Goal: Information Seeking & Learning: Learn about a topic

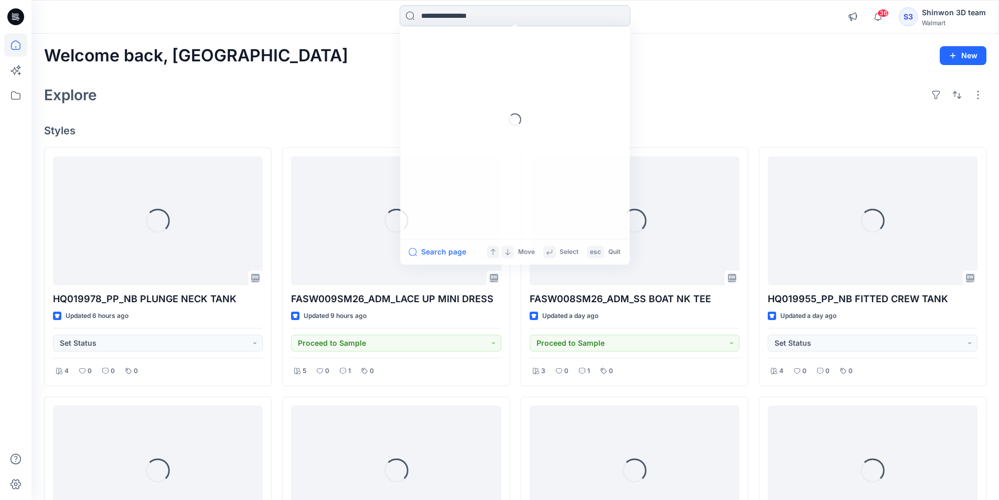
click at [475, 14] on input at bounding box center [515, 15] width 231 height 21
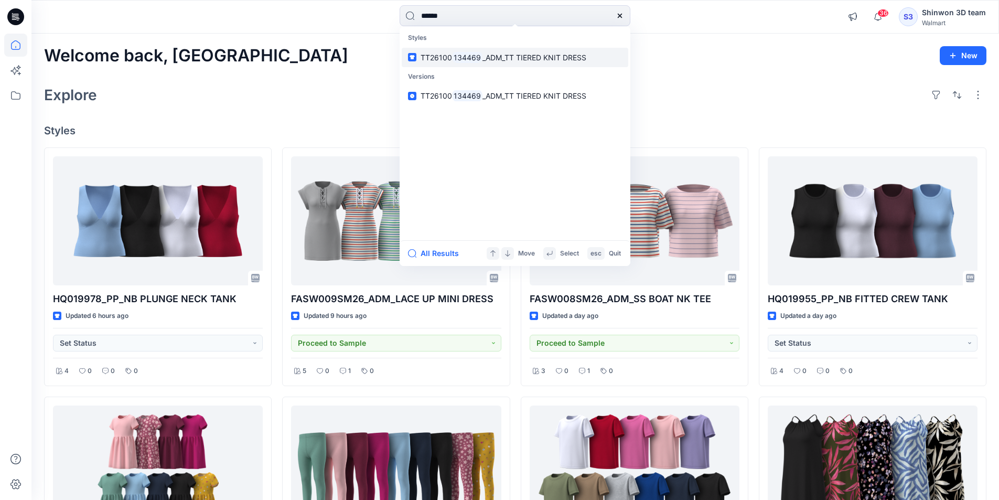
type input "******"
click at [485, 55] on span "_ADM_TT TIERED KNIT DRESS" at bounding box center [535, 57] width 104 height 9
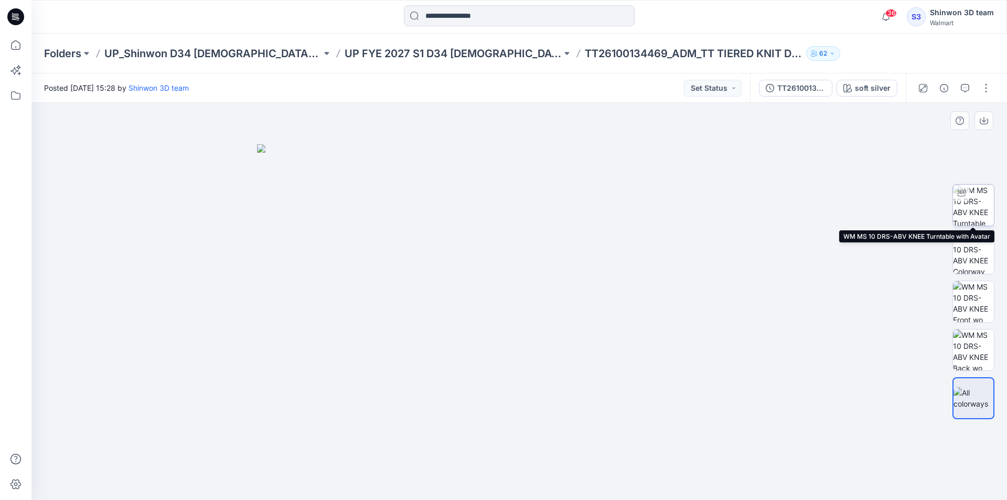
click at [977, 217] on img at bounding box center [973, 205] width 41 height 41
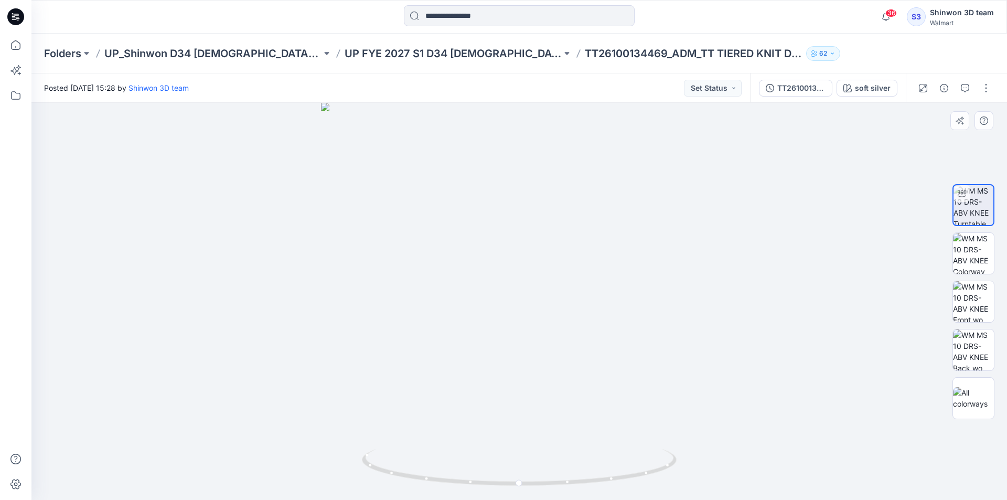
click at [830, 357] on div at bounding box center [519, 301] width 976 height 397
drag, startPoint x: 581, startPoint y: 449, endPoint x: 571, endPoint y: 451, distance: 10.1
click at [571, 451] on div at bounding box center [519, 301] width 976 height 397
drag, startPoint x: 625, startPoint y: 50, endPoint x: 759, endPoint y: 60, distance: 134.1
click at [759, 60] on div "Folders UP_Shinwon D34 [DEMOGRAPHIC_DATA] Dresses UP FYE 2027 S1 D34 [DEMOGRAPH…" at bounding box center [478, 53] width 869 height 15
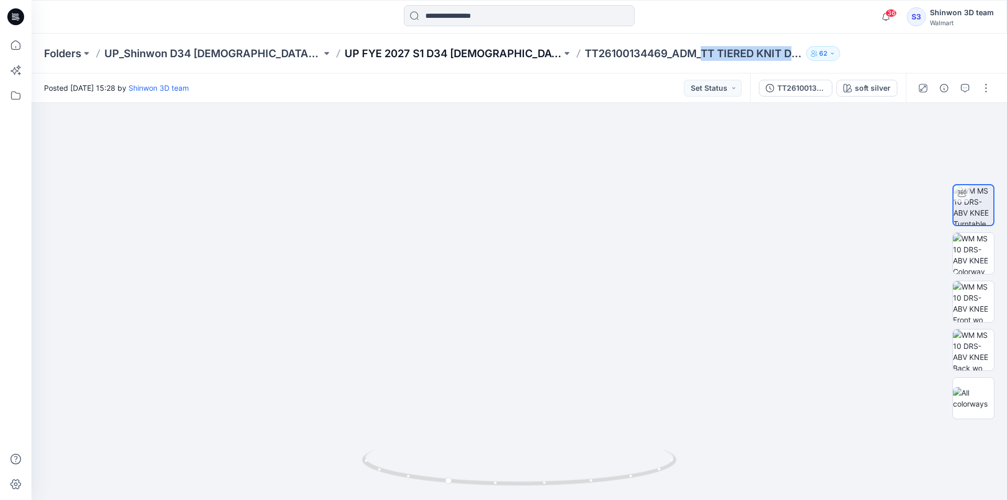
click at [419, 54] on p "UP FYE 2027 S1 D34 [DEMOGRAPHIC_DATA] Dresses" at bounding box center [453, 53] width 217 height 15
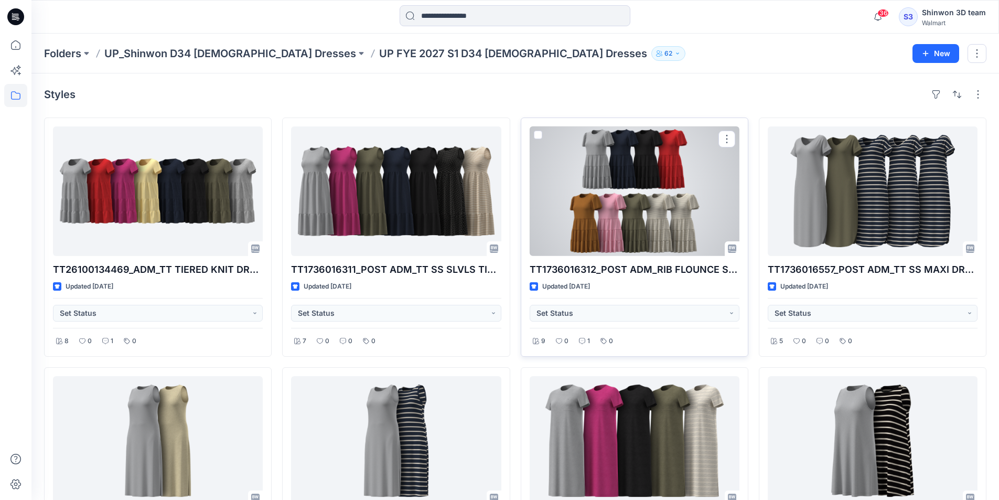
scroll to position [105, 0]
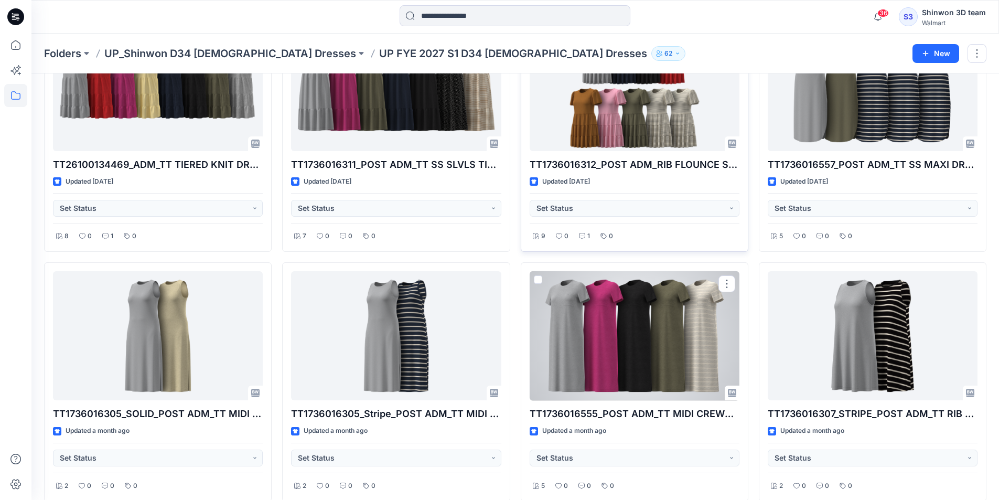
click at [612, 300] on div at bounding box center [635, 336] width 210 height 130
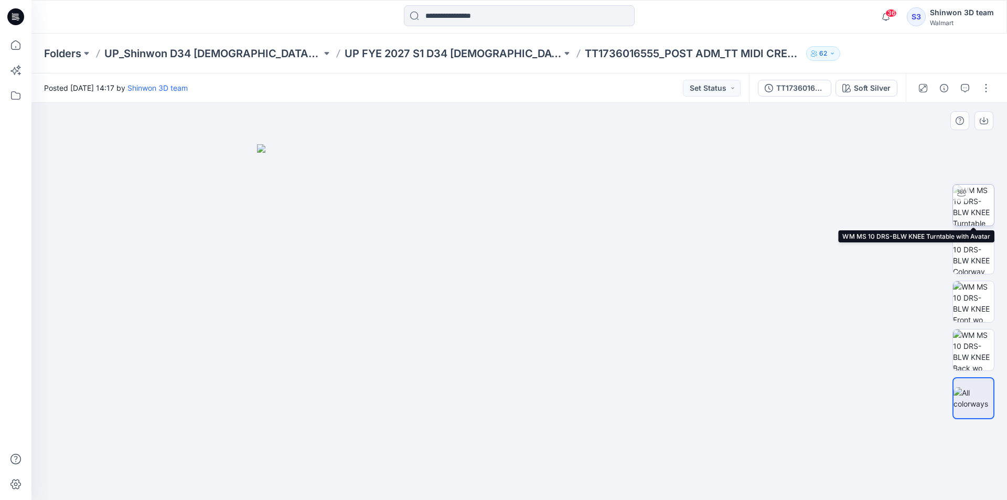
click at [980, 189] on img at bounding box center [973, 205] width 41 height 41
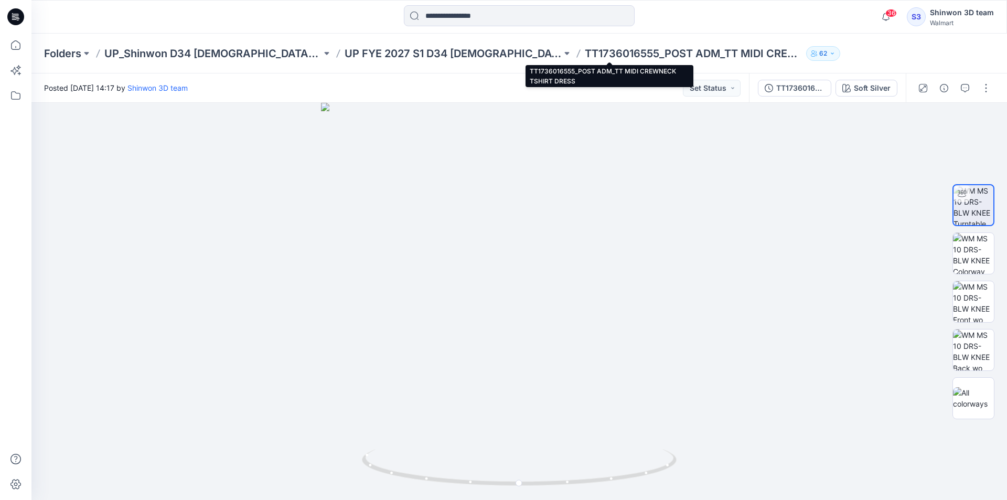
click at [674, 49] on p "TT1736016555_POST ADM_TT MIDI CREWNECK TSHIRT DRESS" at bounding box center [693, 53] width 217 height 15
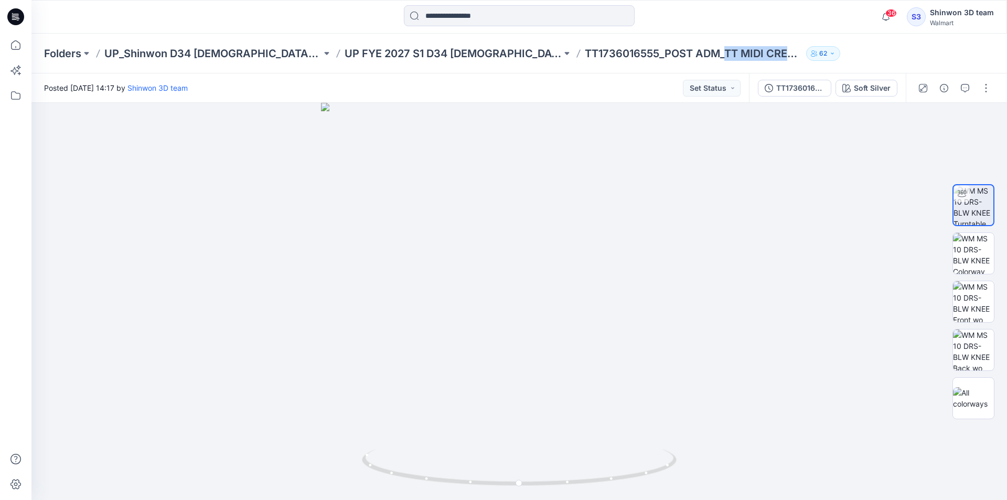
drag, startPoint x: 645, startPoint y: 52, endPoint x: 814, endPoint y: 51, distance: 168.9
click at [814, 51] on div "Folders UP_Shinwon D34 [DEMOGRAPHIC_DATA] Dresses UP FYE 2027 S1 D34 [DEMOGRAPH…" at bounding box center [478, 53] width 869 height 15
copy div "TT MIDI CREWNECK TSHIRT DRESS 62"
click at [459, 53] on p "UP FYE 2027 S1 D34 [DEMOGRAPHIC_DATA] Dresses" at bounding box center [453, 53] width 217 height 15
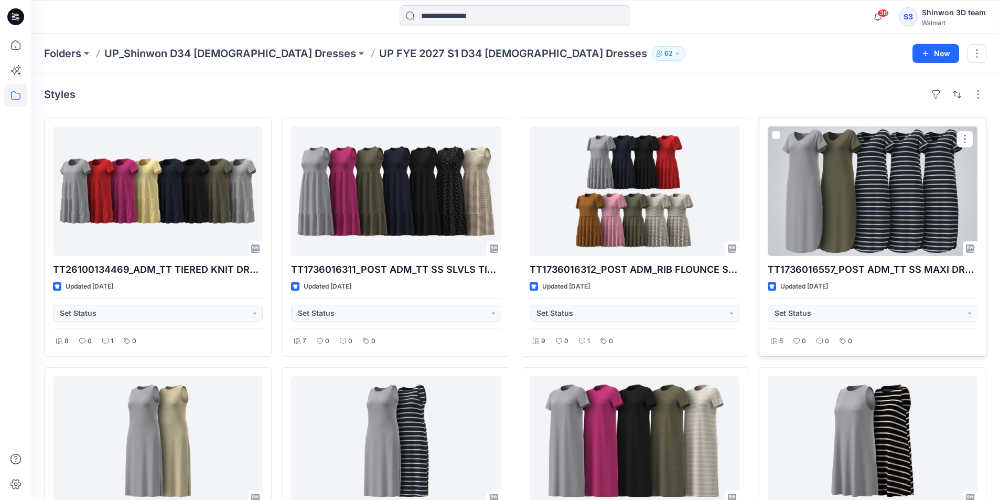
click at [881, 182] on div at bounding box center [873, 191] width 210 height 130
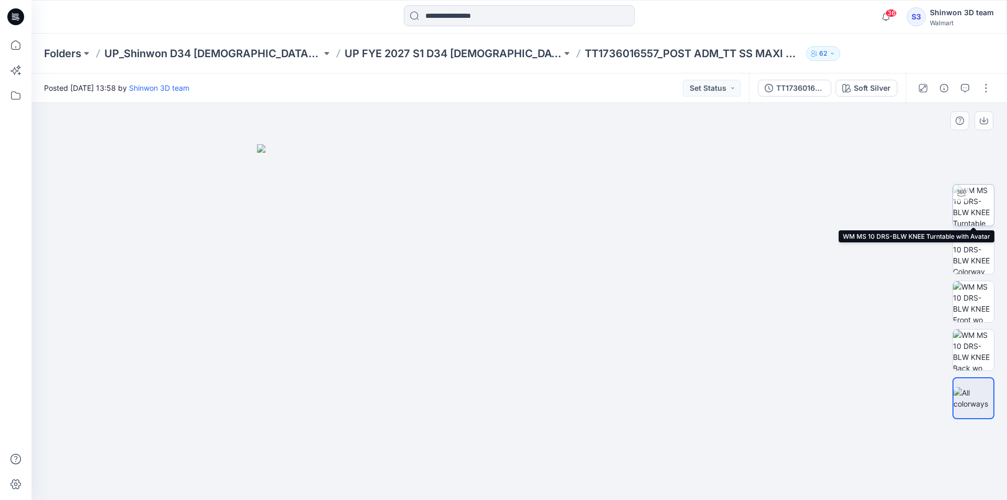
click at [990, 208] on img at bounding box center [973, 205] width 41 height 41
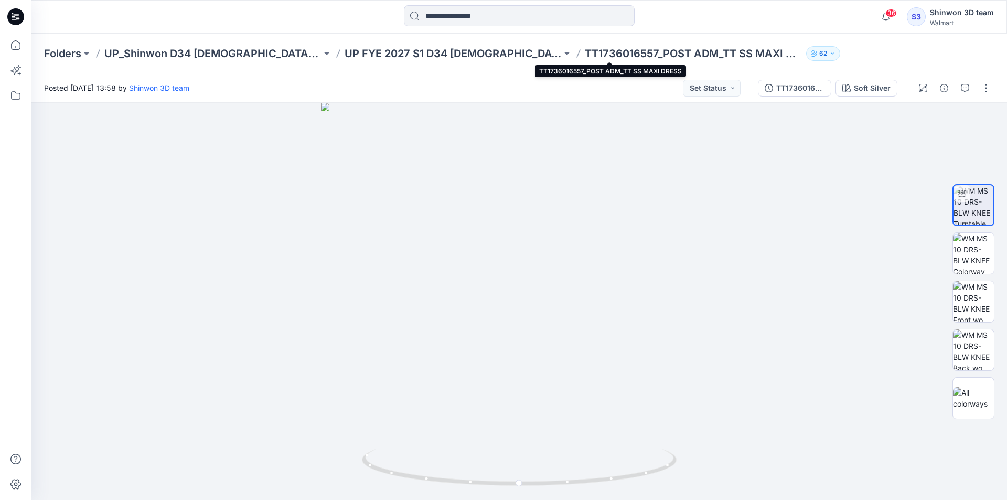
click at [647, 55] on p "TT1736016557_POST ADM_TT SS MAXI DRESS" at bounding box center [693, 53] width 217 height 15
drag, startPoint x: 644, startPoint y: 52, endPoint x: 804, endPoint y: 50, distance: 159.5
click at [804, 50] on div "Folders UP_Shinwon D34 [DEMOGRAPHIC_DATA] Dresses UP FYE 2027 S1 D34 [DEMOGRAPH…" at bounding box center [478, 53] width 869 height 15
click at [661, 49] on p "TT1736016557_POST ADM_TT SS MAXI DRESS" at bounding box center [693, 53] width 217 height 15
click at [639, 48] on p "TT1736016557_POST ADM_TT SS MAXI DRESS" at bounding box center [693, 53] width 217 height 15
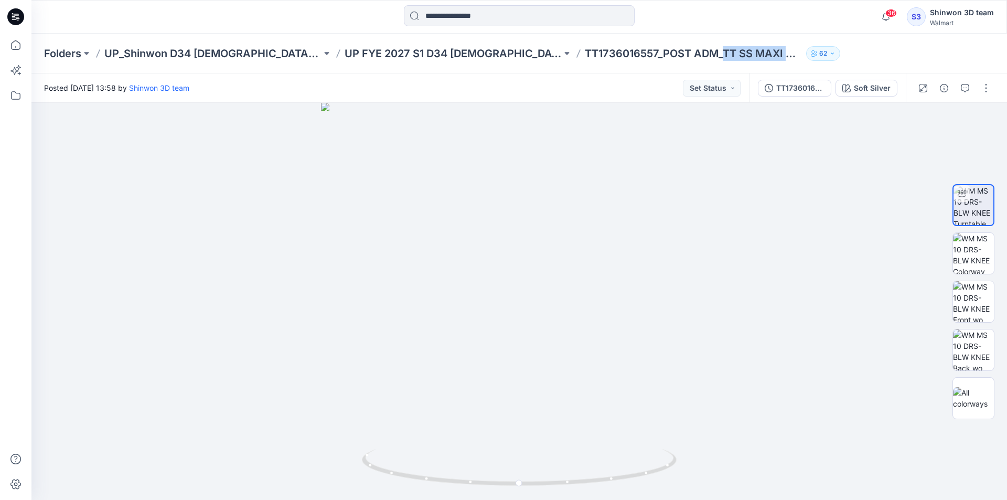
drag, startPoint x: 641, startPoint y: 48, endPoint x: 813, endPoint y: 48, distance: 171.5
click at [810, 48] on div "Folders UP_Shinwon D34 [DEMOGRAPHIC_DATA] Dresses UP FYE 2027 S1 D34 [DEMOGRAPH…" at bounding box center [478, 53] width 869 height 15
copy div "TT SS MAXI DRESS 62"
